Goal: Check status: Check status

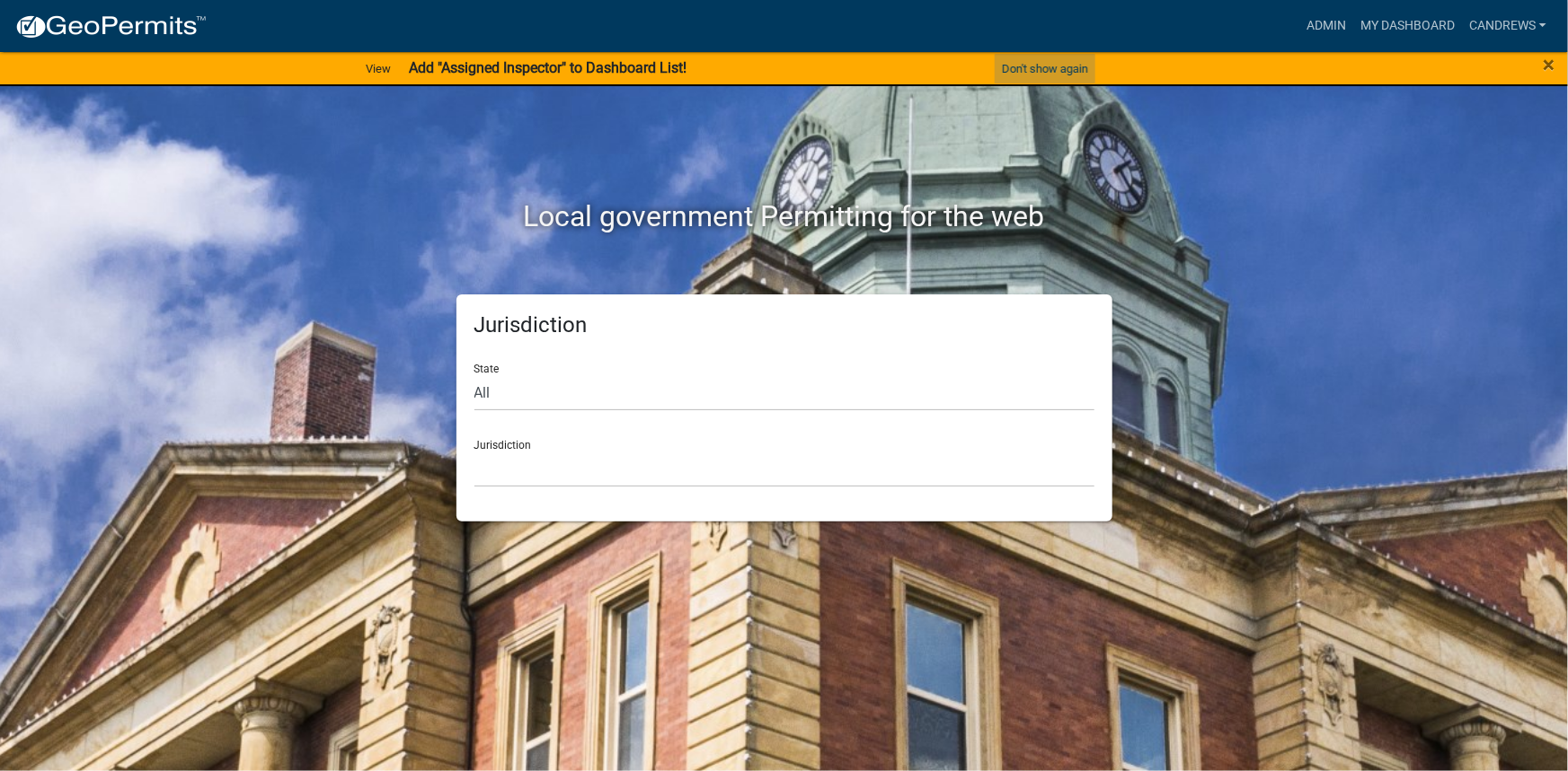
click at [1069, 71] on button "Don't show again" at bounding box center [1045, 69] width 100 height 30
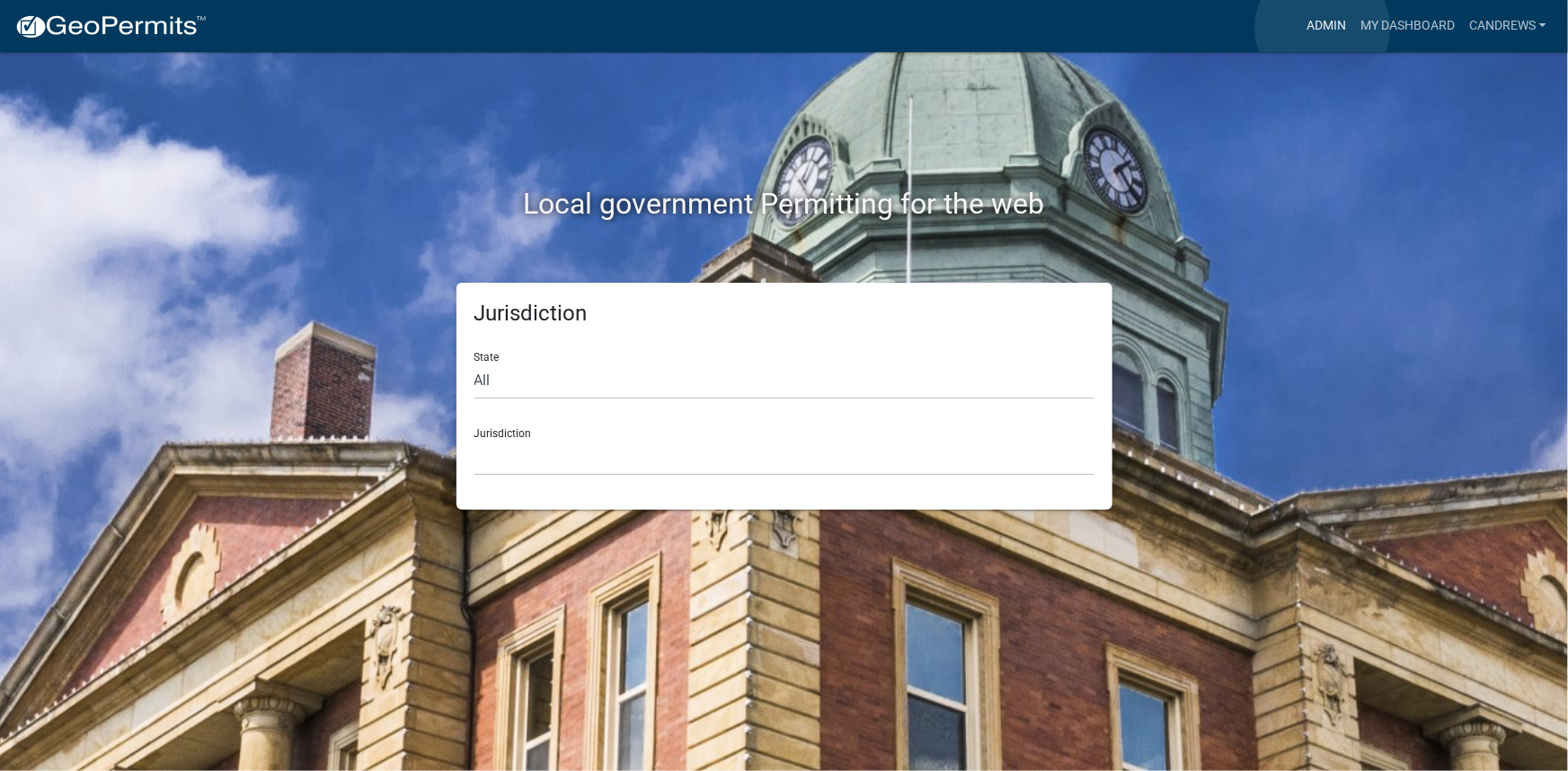
click at [1323, 28] on link "Admin" at bounding box center [1327, 25] width 54 height 34
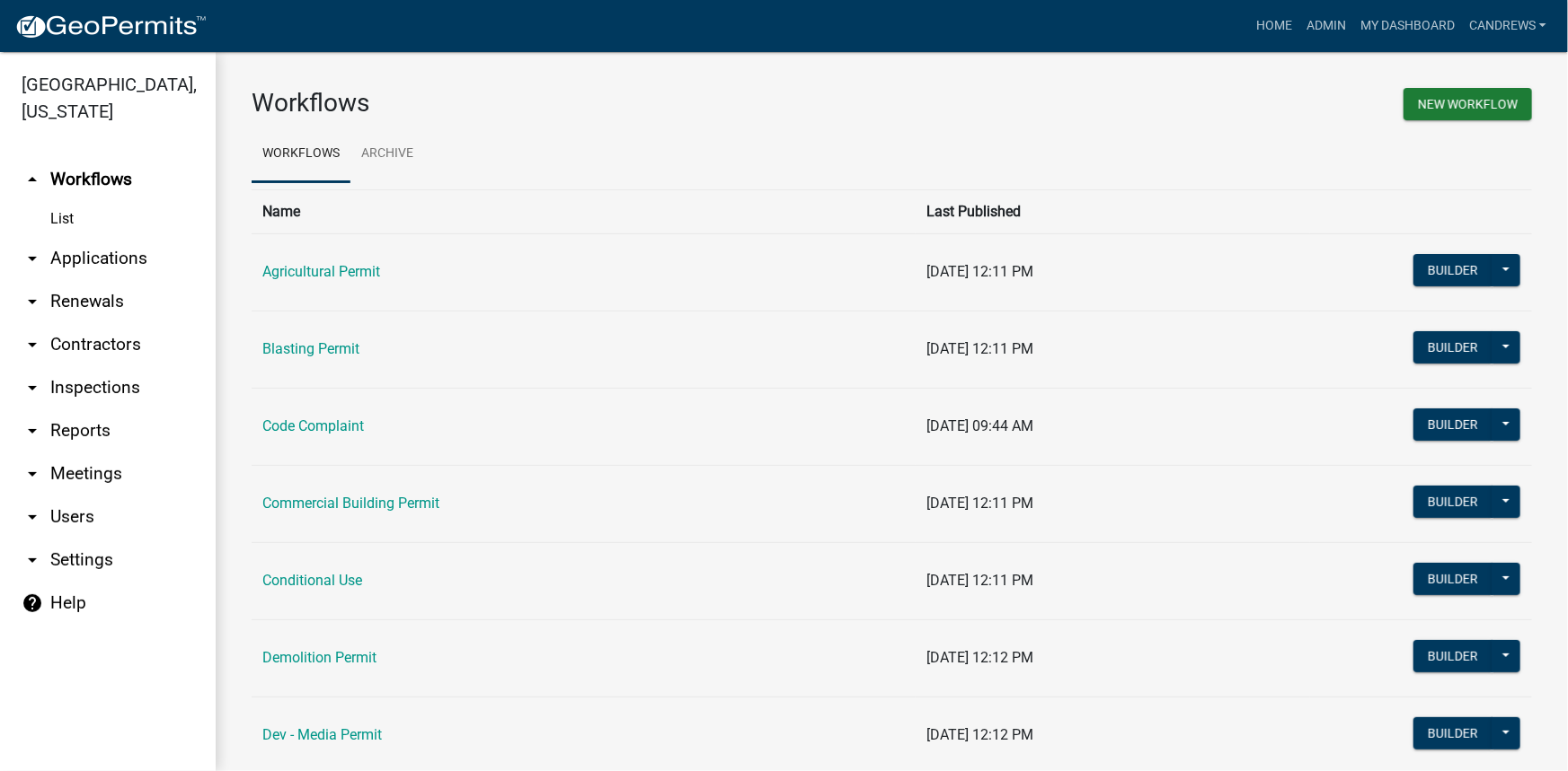
click at [144, 260] on link "arrow_drop_down Applications" at bounding box center [107, 259] width 215 height 43
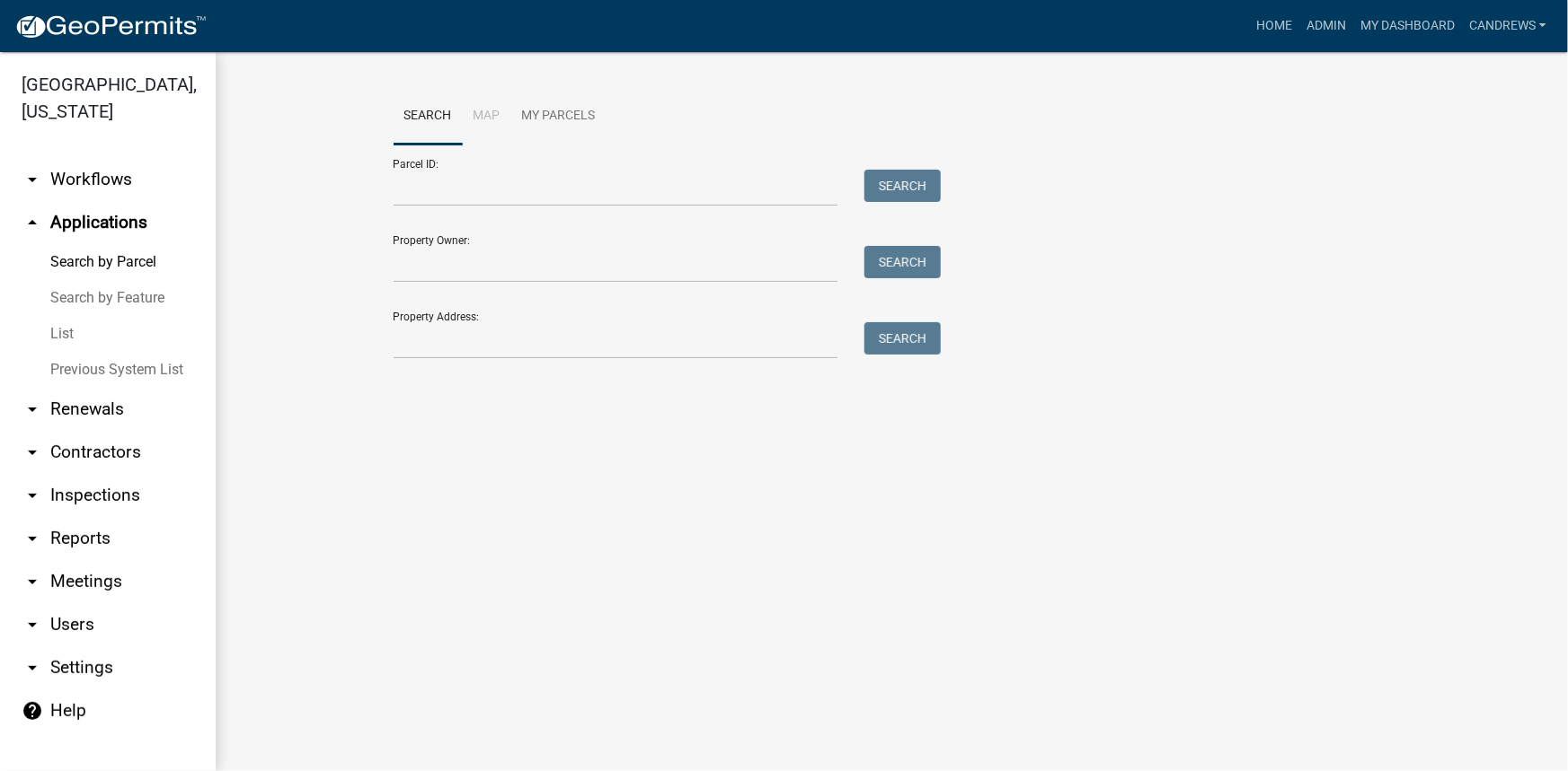
click at [66, 327] on link "List" at bounding box center [107, 334] width 215 height 36
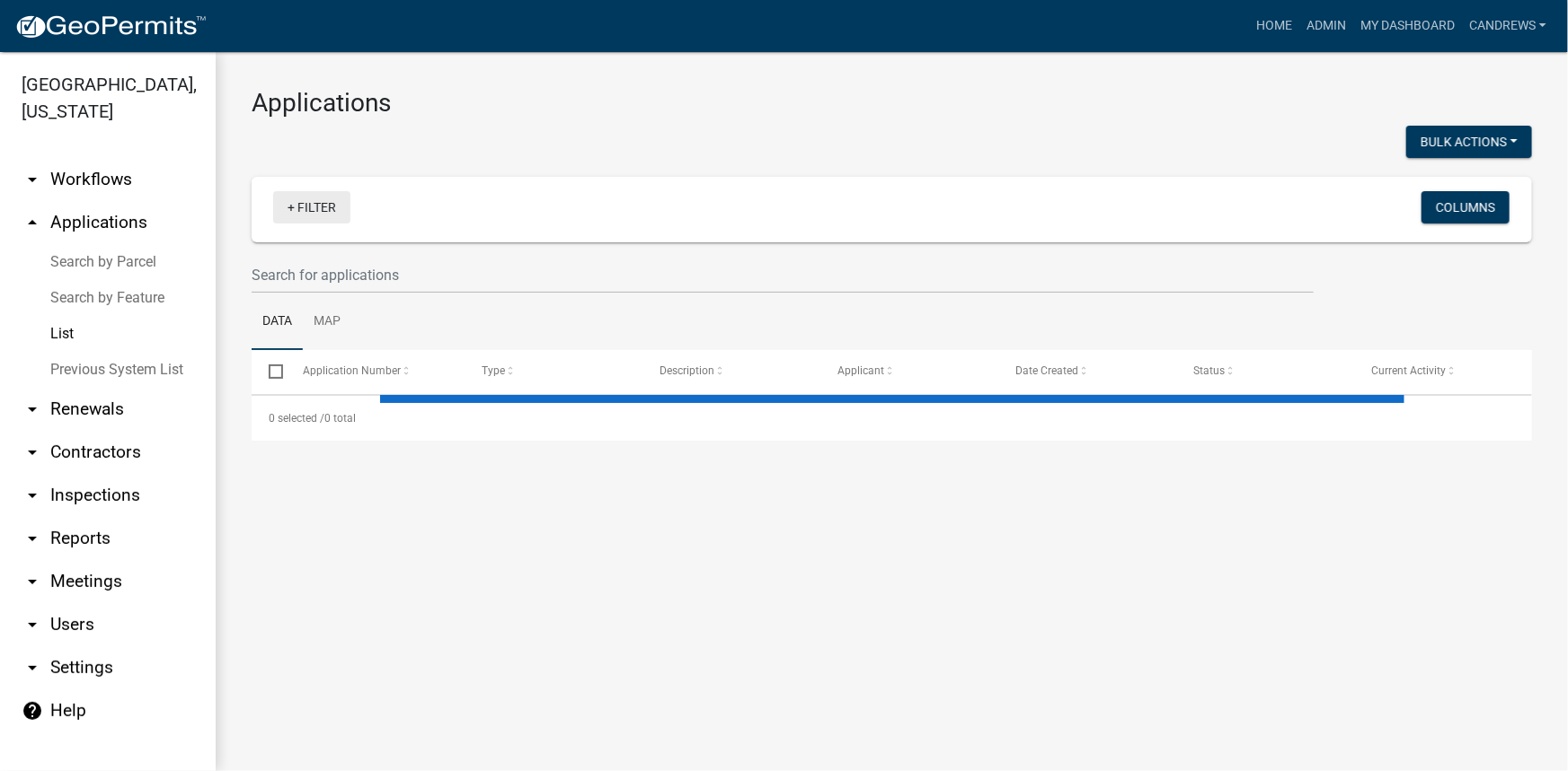
click at [307, 215] on link "+ Filter" at bounding box center [312, 207] width 77 height 32
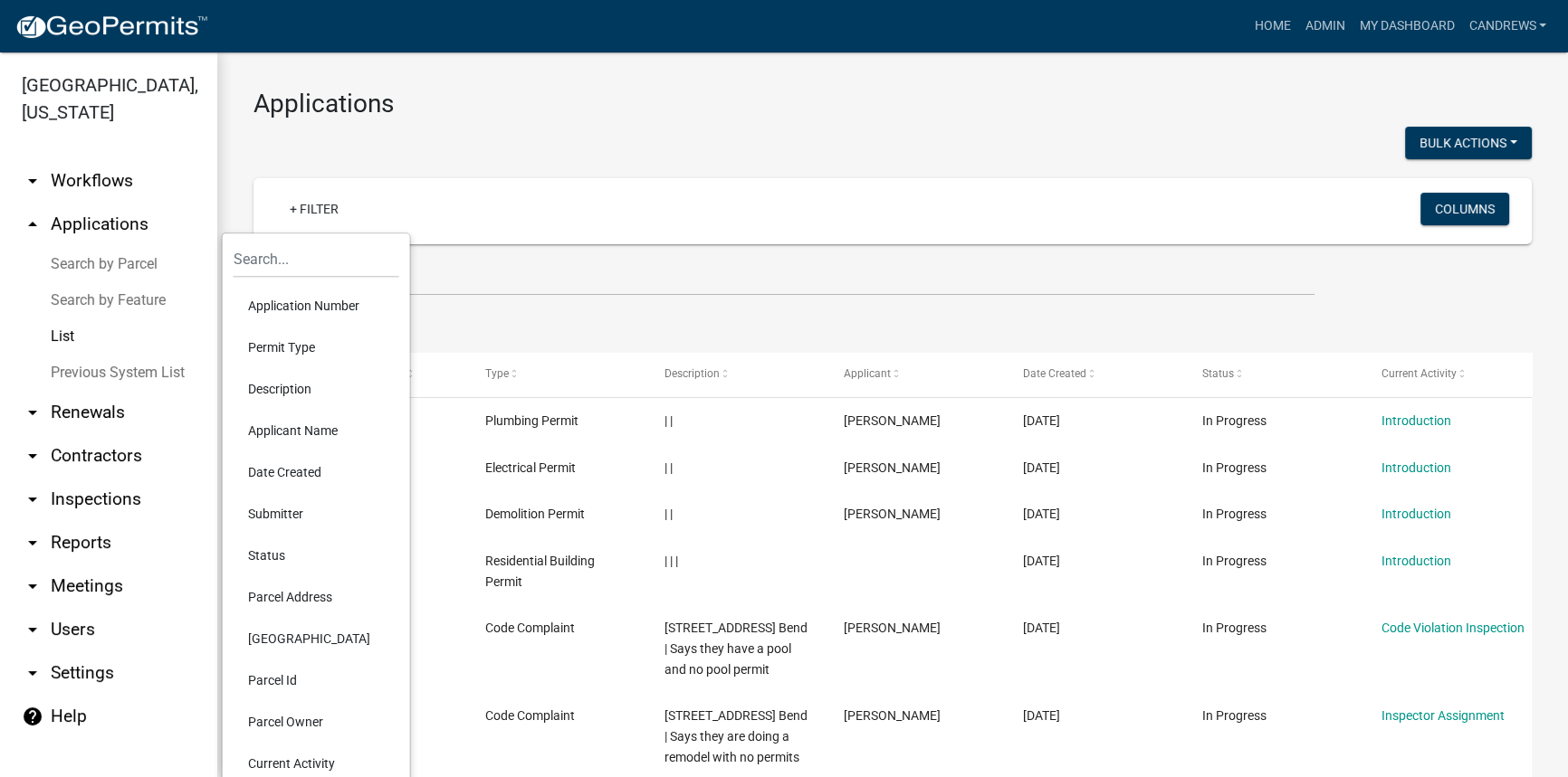
click at [292, 307] on li "Application Number" at bounding box center [316, 305] width 165 height 42
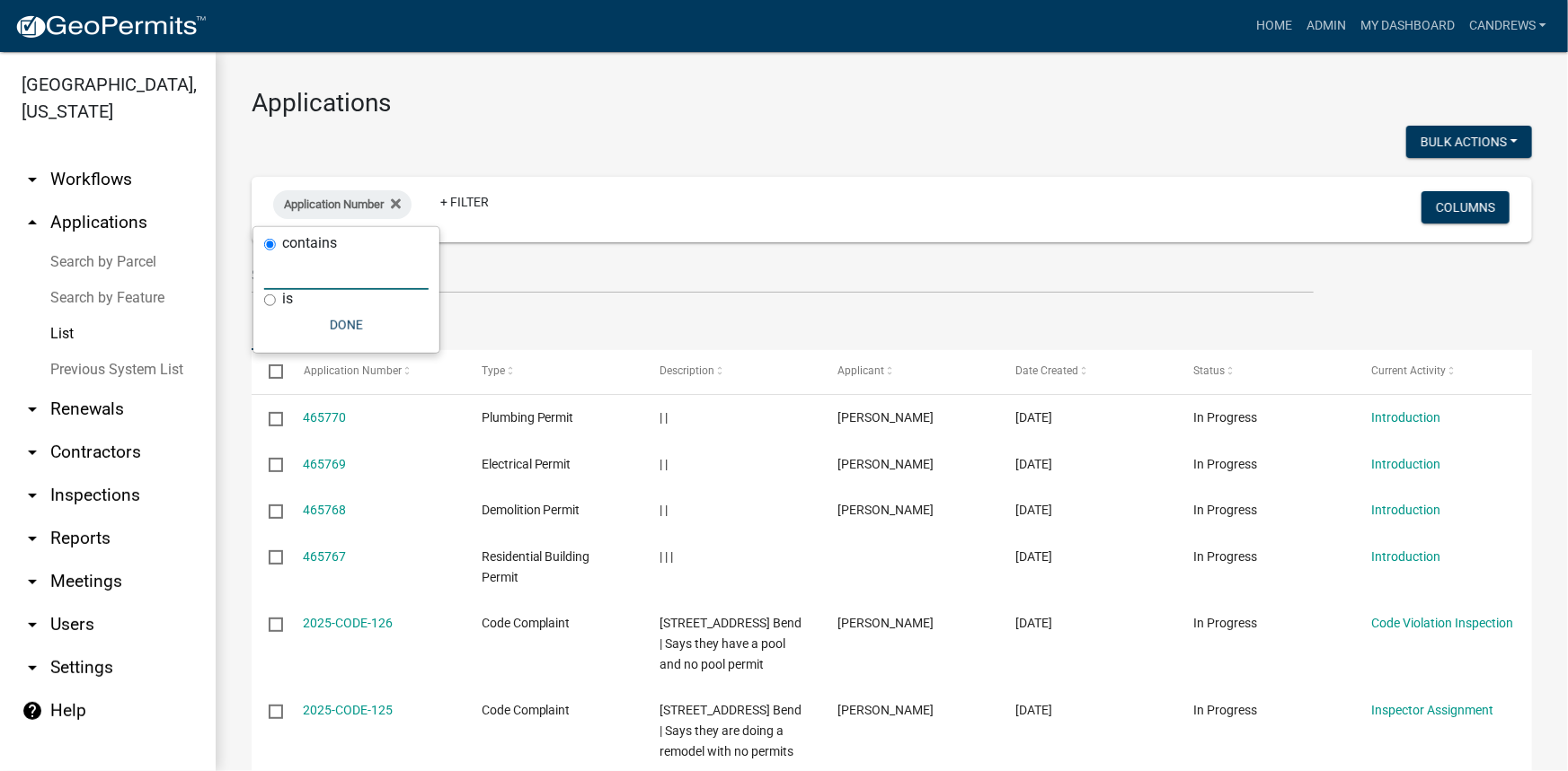
click at [308, 282] on input "text" at bounding box center [347, 271] width 164 height 37
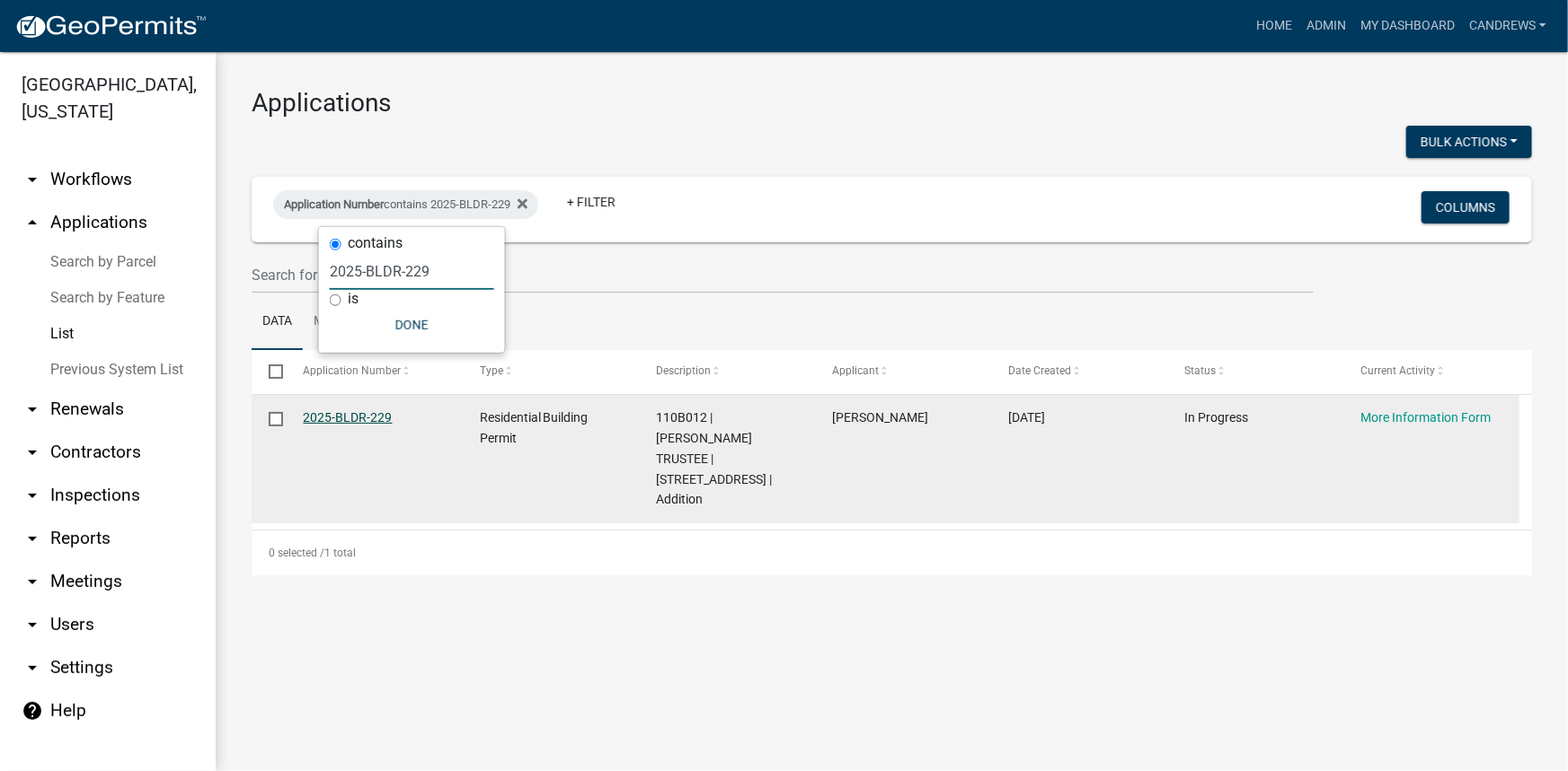
type input "2025-BLDR-229"
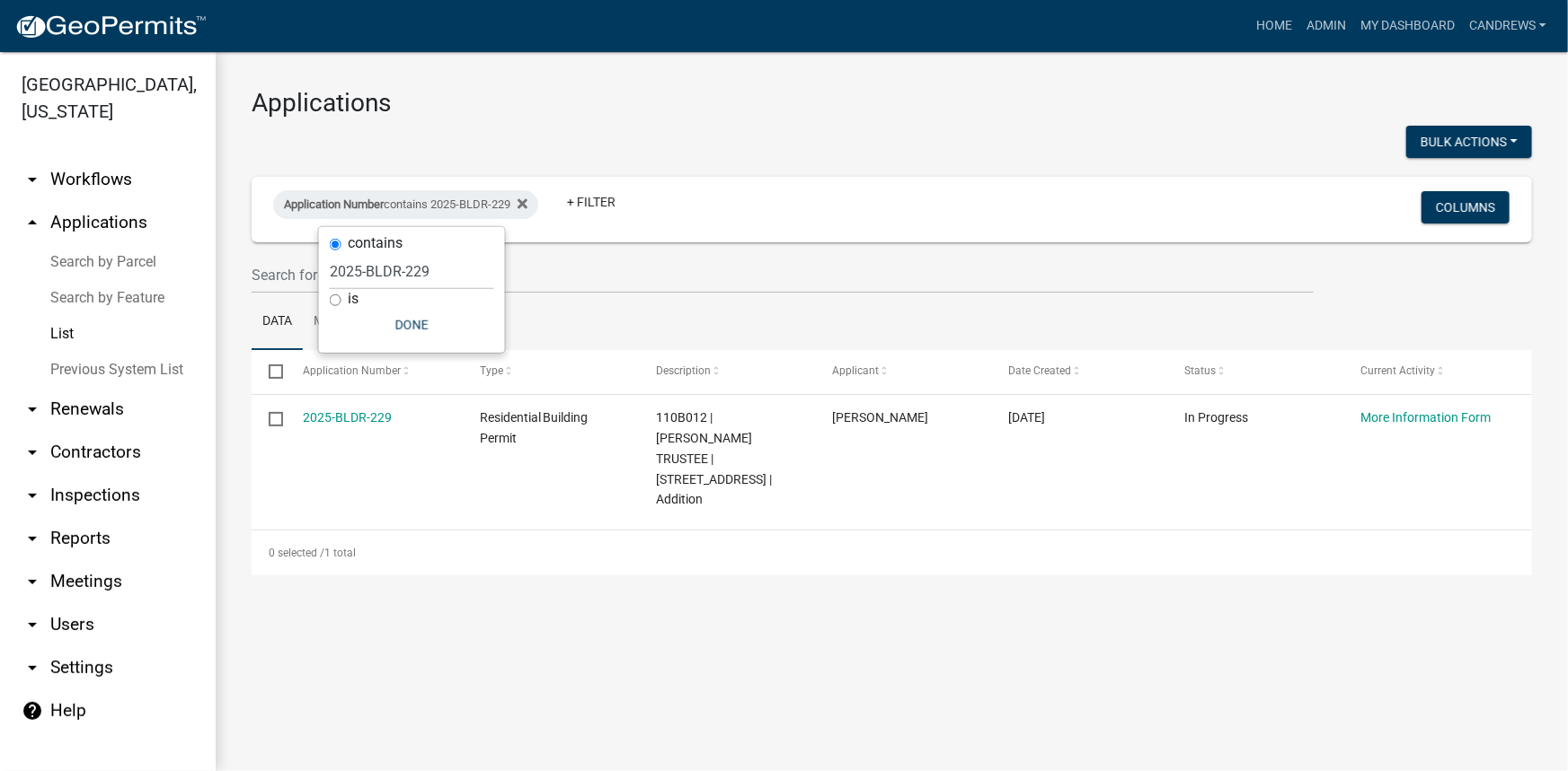
click at [126, 262] on link "Search by Parcel" at bounding box center [107, 262] width 215 height 36
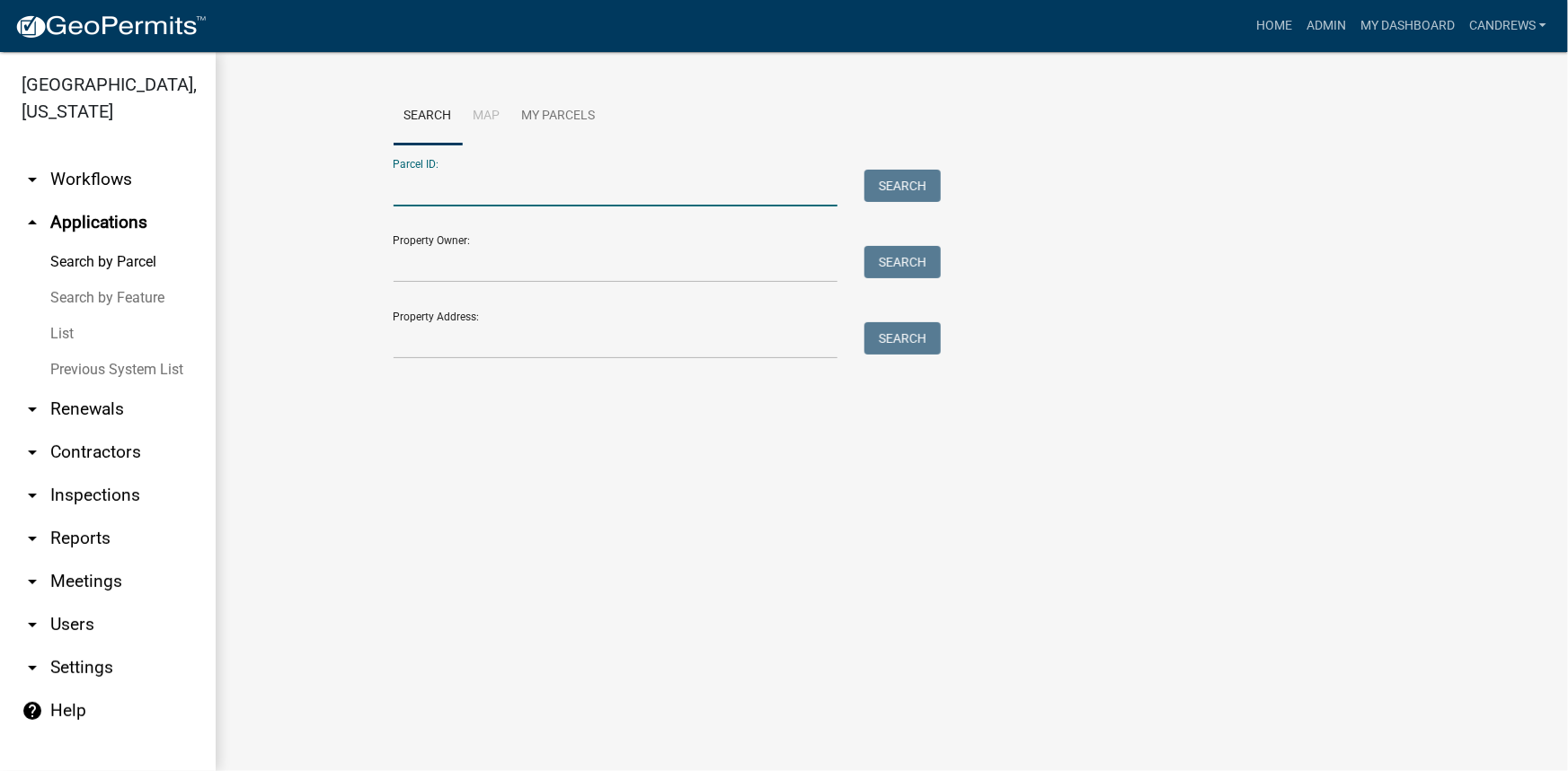
paste input "103A086."
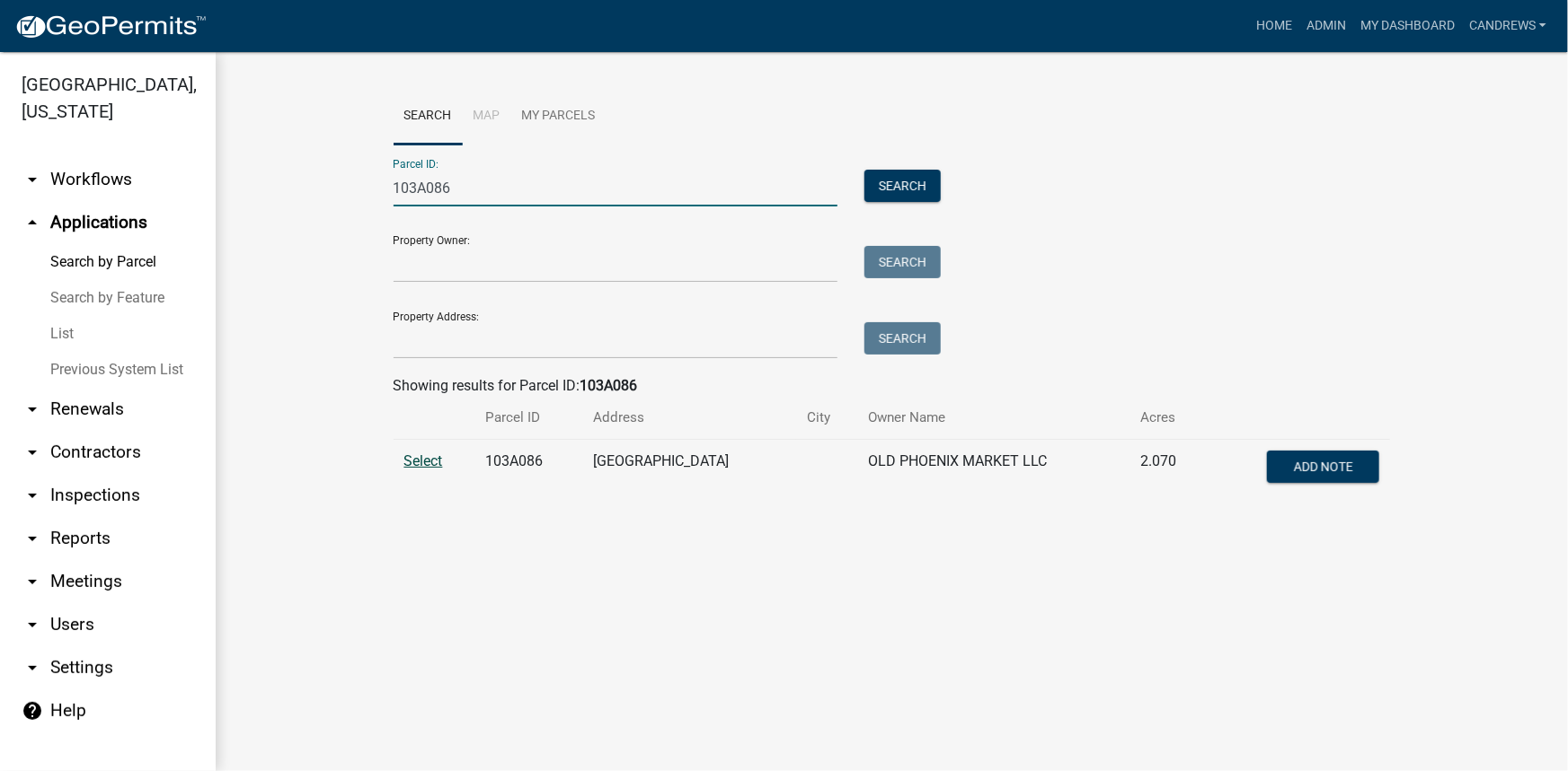
type input "103A086"
click at [434, 461] on span "Select" at bounding box center [424, 461] width 39 height 17
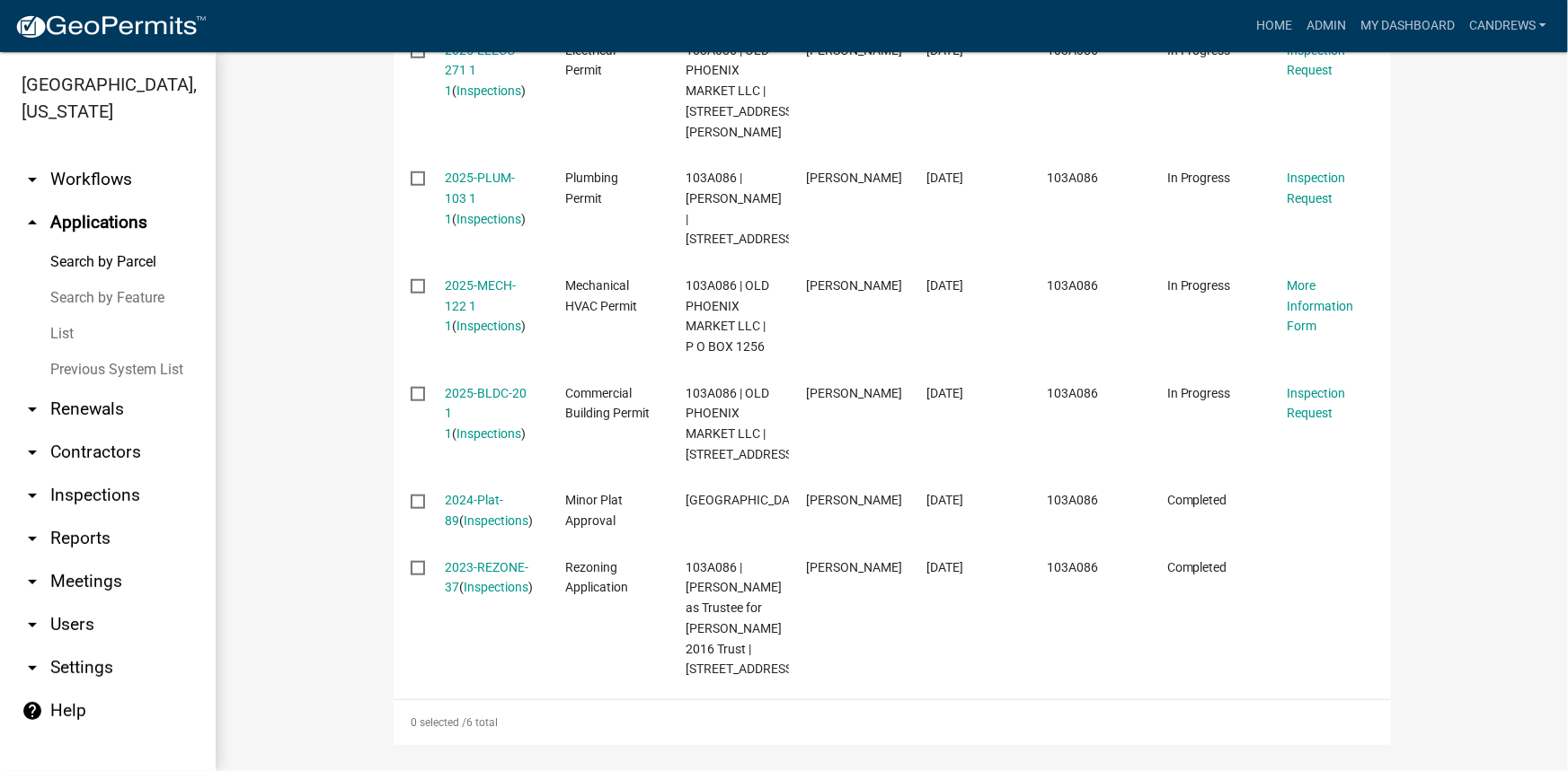
scroll to position [728, 0]
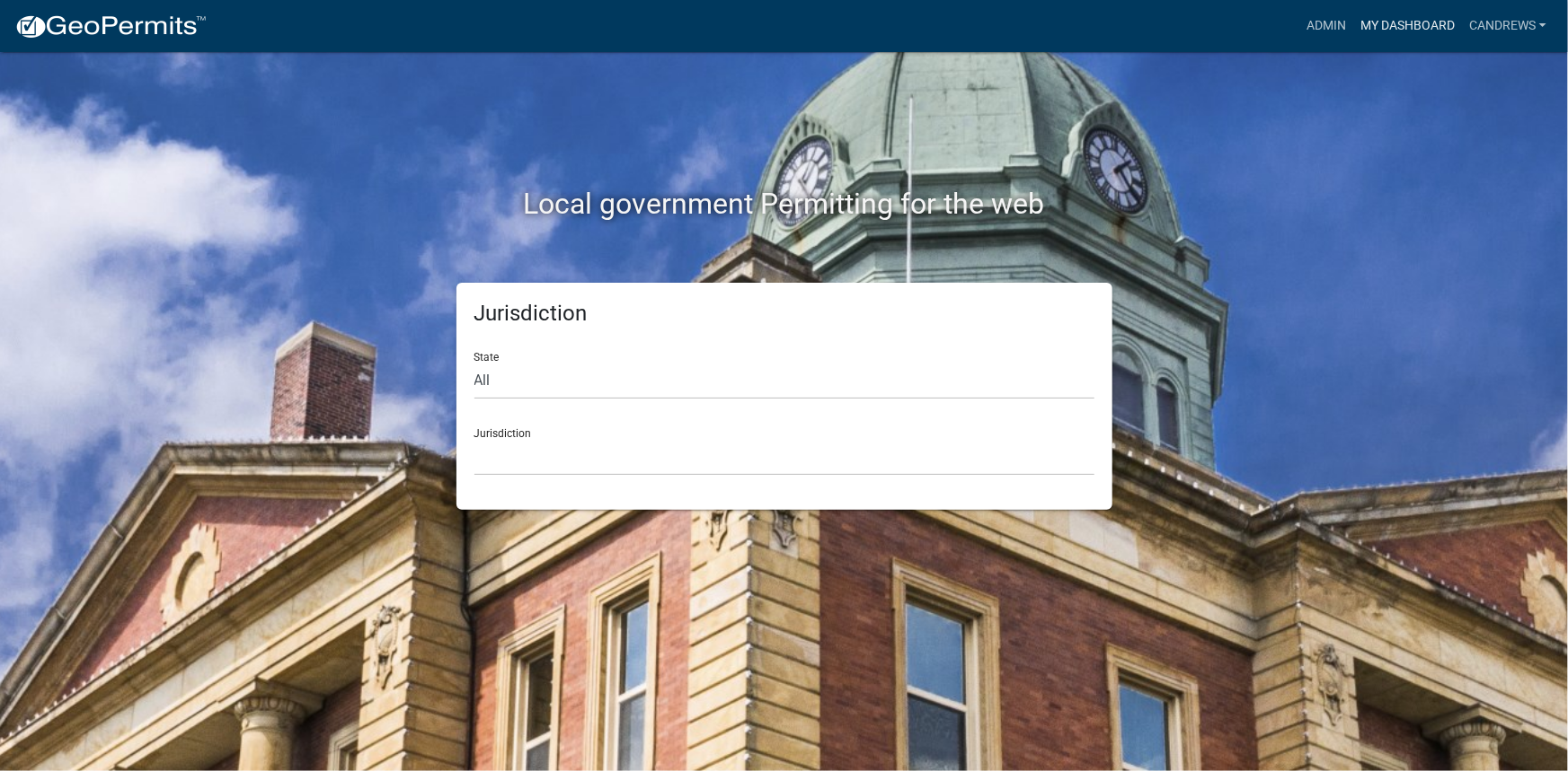
click at [1382, 37] on link "My Dashboard" at bounding box center [1407, 25] width 109 height 34
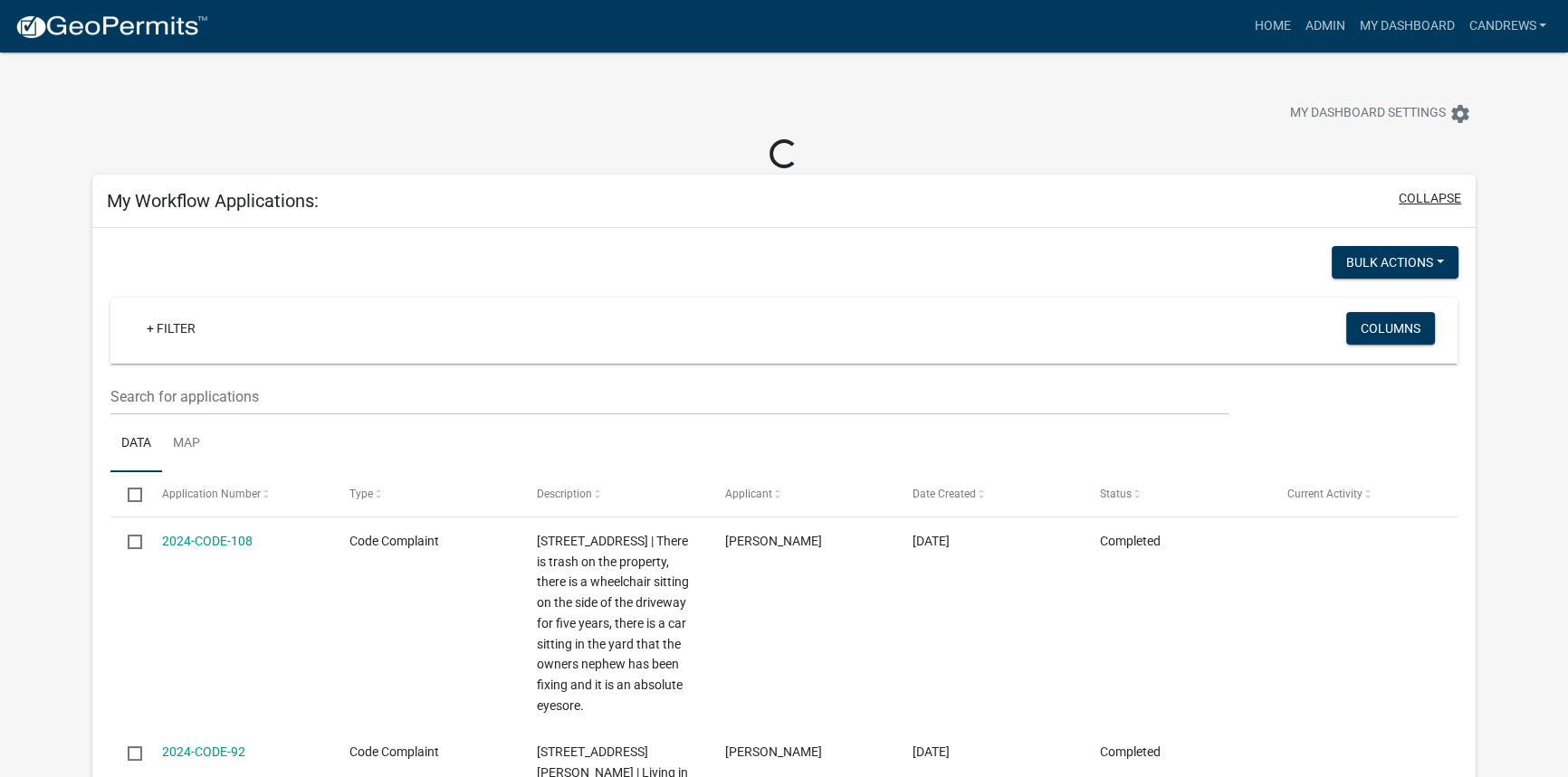
click at [1433, 201] on button "collapse" at bounding box center [1430, 198] width 62 height 19
